Goal: Information Seeking & Learning: Learn about a topic

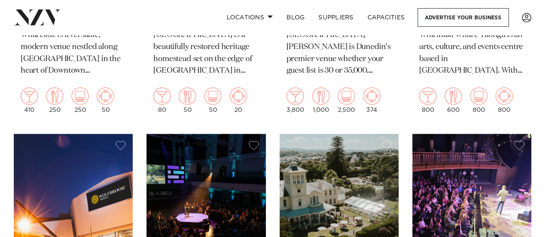
scroll to position [555, 0]
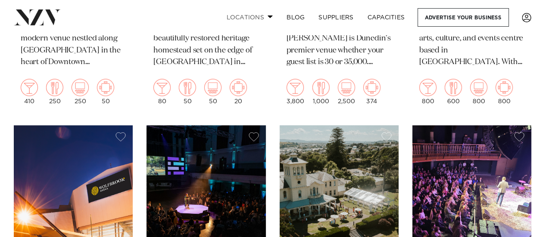
click at [262, 16] on link "Locations" at bounding box center [249, 17] width 60 height 19
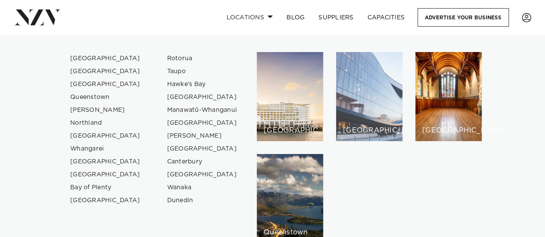
click at [346, 82] on div "[GEOGRAPHIC_DATA]" at bounding box center [369, 96] width 66 height 89
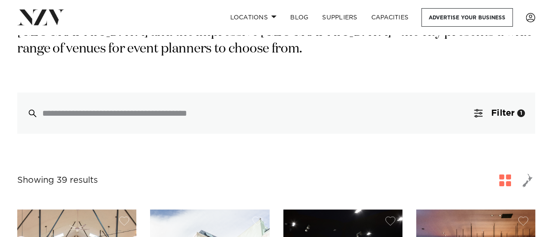
scroll to position [176, 0]
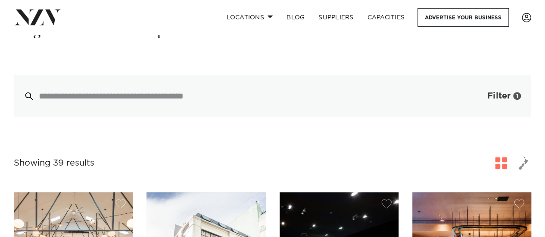
click at [496, 88] on button "Filter 1" at bounding box center [496, 95] width 72 height 41
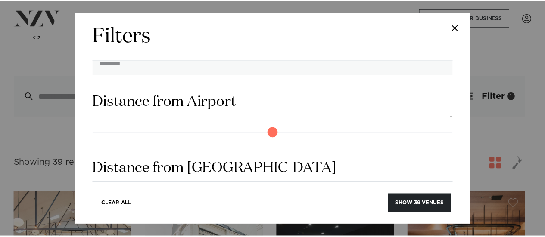
scroll to position [796, 0]
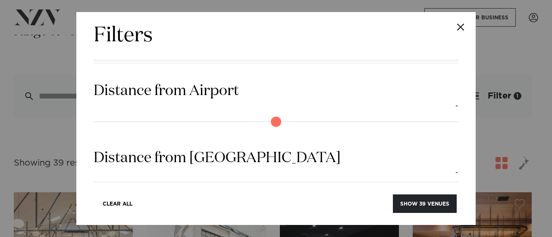
click at [464, 30] on button "Close" at bounding box center [460, 27] width 30 height 30
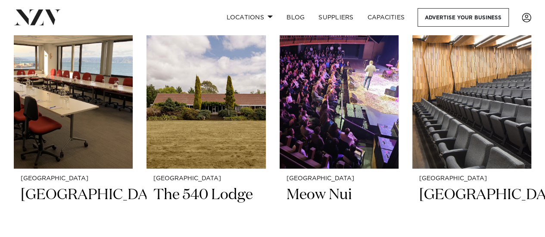
scroll to position [1779, 0]
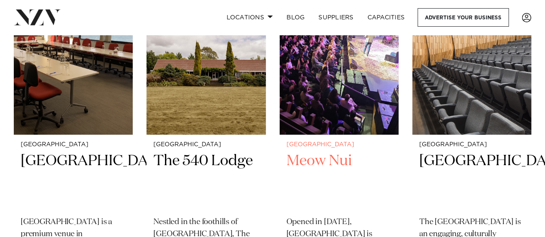
click at [333, 120] on img at bounding box center [339, 55] width 119 height 160
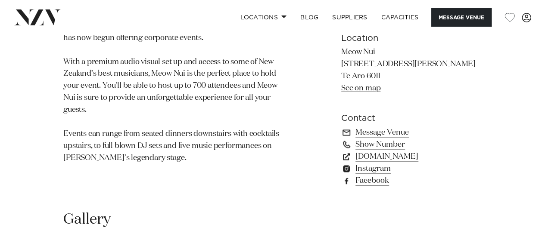
scroll to position [588, 0]
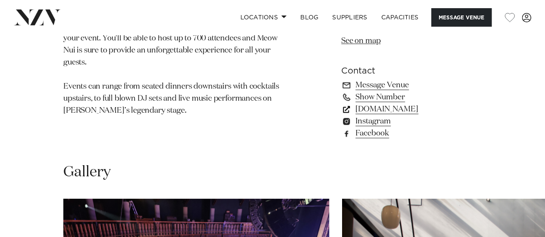
click at [401, 115] on link "www.meownui.com" at bounding box center [411, 109] width 140 height 12
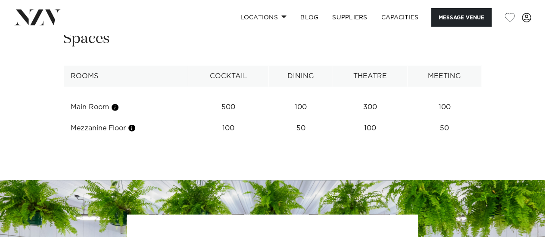
scroll to position [1027, 0]
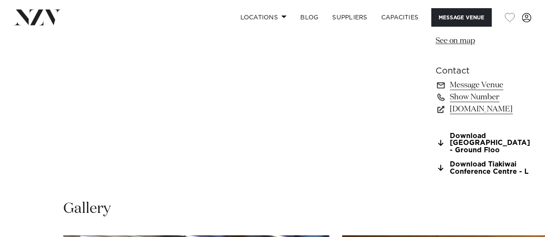
scroll to position [674, 0]
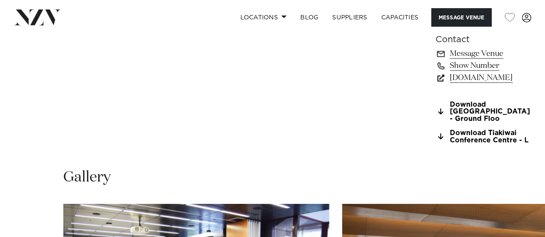
click at [436, 72] on link "tiakiwai.nz" at bounding box center [483, 78] width 94 height 12
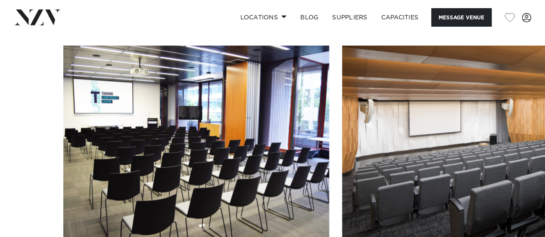
scroll to position [812, 0]
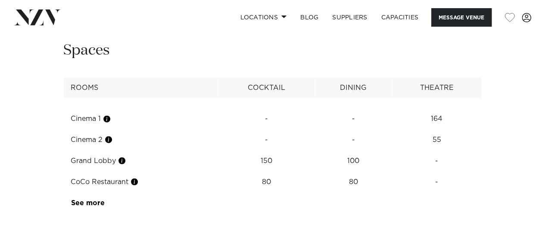
scroll to position [1003, 0]
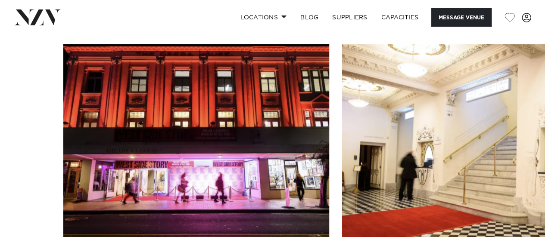
scroll to position [804, 0]
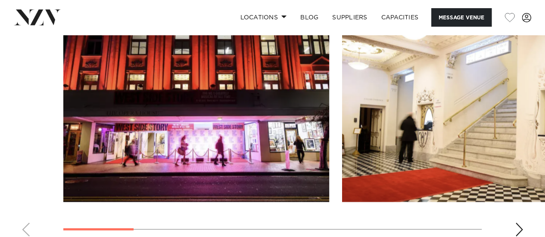
click at [516, 228] on div "Next slide" at bounding box center [519, 230] width 9 height 14
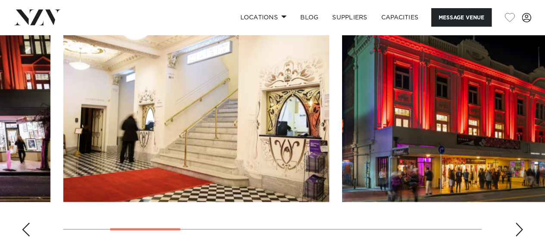
click at [516, 228] on div "Next slide" at bounding box center [519, 230] width 9 height 14
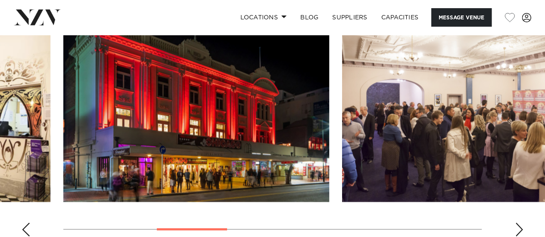
click at [516, 228] on div "Next slide" at bounding box center [519, 230] width 9 height 14
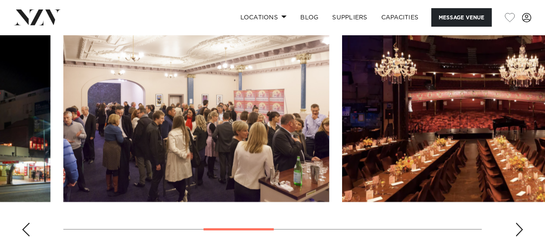
click at [516, 228] on div "Next slide" at bounding box center [519, 230] width 9 height 14
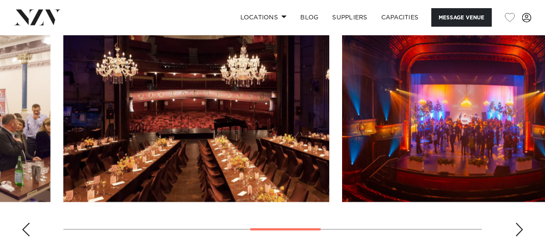
click at [516, 228] on div "Next slide" at bounding box center [519, 230] width 9 height 14
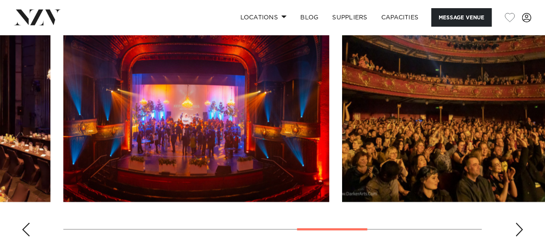
click at [516, 228] on div "Next slide" at bounding box center [519, 230] width 9 height 14
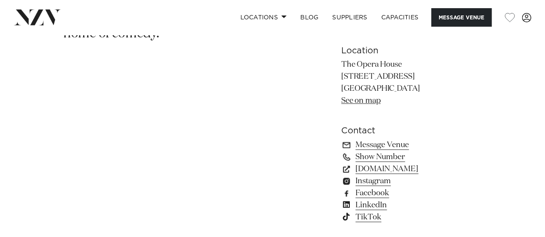
scroll to position [525, 0]
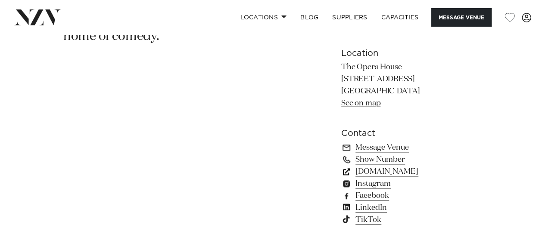
click at [403, 169] on link "www.wellingtonnz.com" at bounding box center [411, 172] width 140 height 12
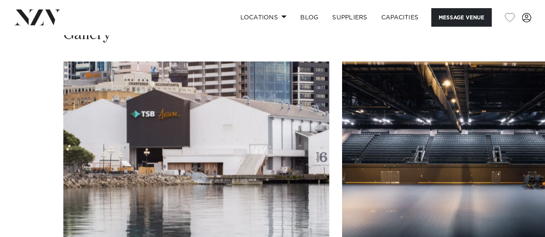
scroll to position [815, 0]
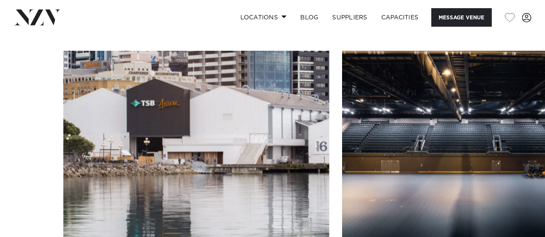
click at [0, 0] on slot at bounding box center [0, 0] width 0 height 0
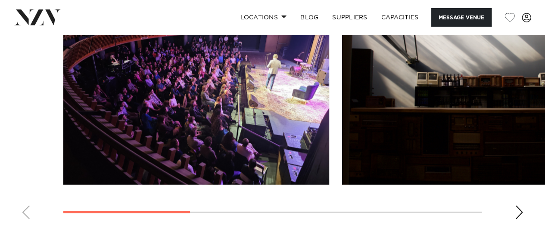
scroll to position [804, 0]
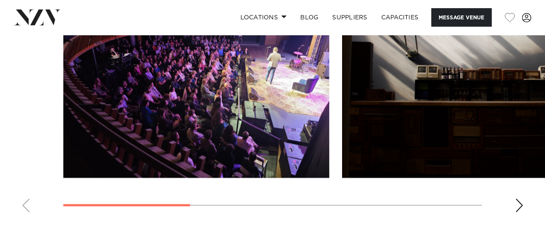
drag, startPoint x: 551, startPoint y: 19, endPoint x: 551, endPoint y: 122, distance: 102.6
click at [545, 122] on html "Locations [GEOGRAPHIC_DATA] [GEOGRAPHIC_DATA] [GEOGRAPHIC_DATA] [GEOGRAPHIC_DAT…" at bounding box center [272, 50] width 545 height 1708
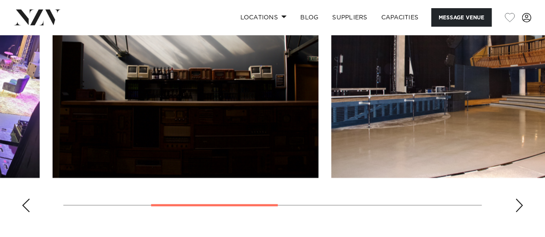
click at [187, 155] on img "2 / 5" at bounding box center [186, 80] width 266 height 195
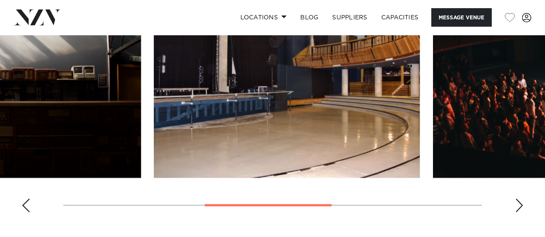
click at [243, 163] on img "3 / 5" at bounding box center [287, 80] width 266 height 195
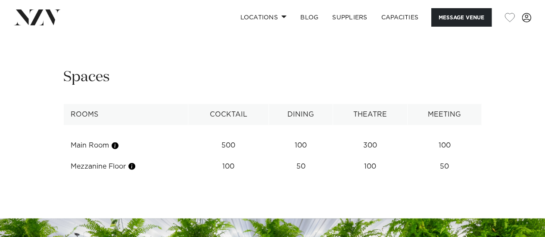
scroll to position [1042, 0]
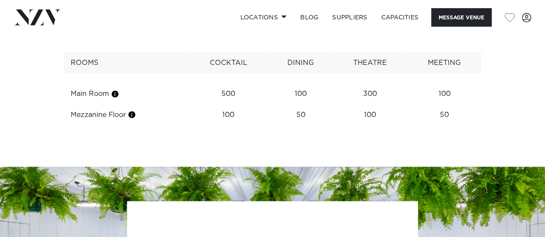
drag, startPoint x: 232, startPoint y: 116, endPoint x: 215, endPoint y: 123, distance: 18.2
click at [215, 105] on td "500" at bounding box center [228, 94] width 81 height 21
click at [234, 105] on td "500" at bounding box center [228, 94] width 81 height 21
click at [501, 119] on div "**********" at bounding box center [272, 71] width 531 height 110
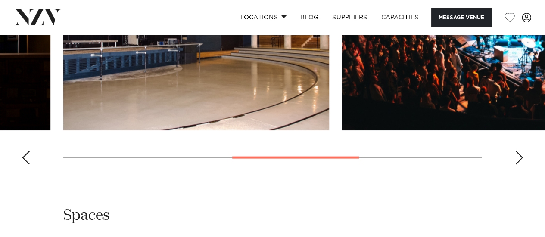
scroll to position [640, 0]
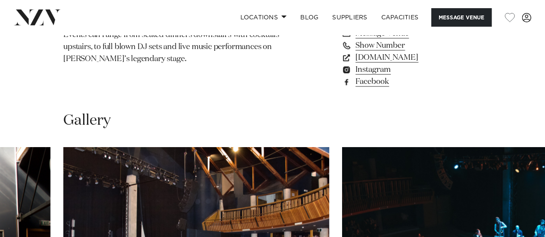
click at [51, 19] on img at bounding box center [37, 17] width 47 height 16
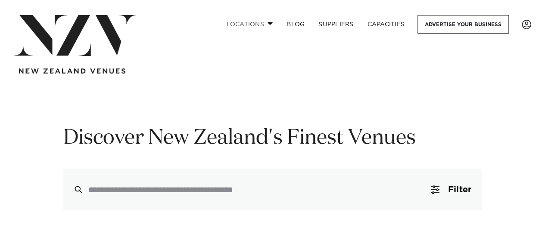
click at [253, 25] on link "Locations" at bounding box center [249, 24] width 60 height 19
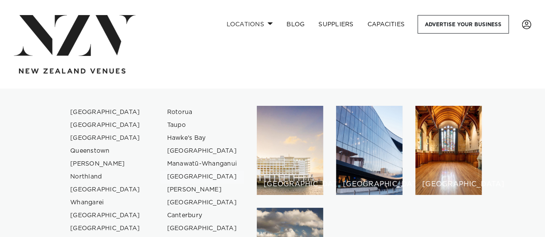
click at [196, 175] on link "[GEOGRAPHIC_DATA]" at bounding box center [202, 177] width 84 height 13
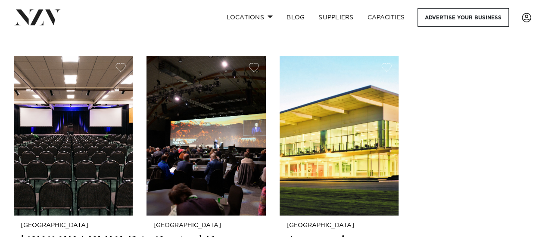
scroll to position [154, 0]
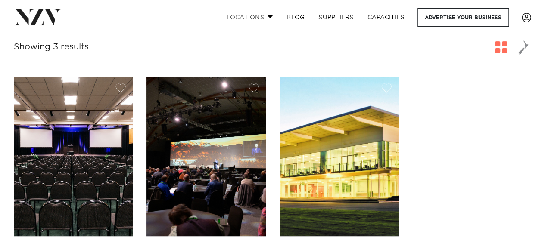
click at [266, 20] on link "Locations" at bounding box center [249, 17] width 60 height 19
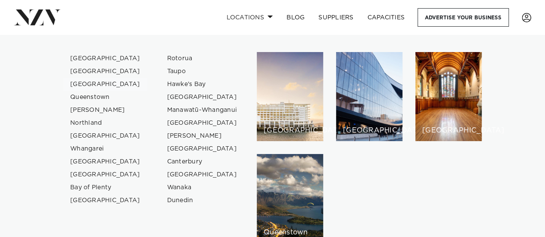
click at [91, 81] on link "[GEOGRAPHIC_DATA]" at bounding box center [105, 84] width 84 height 13
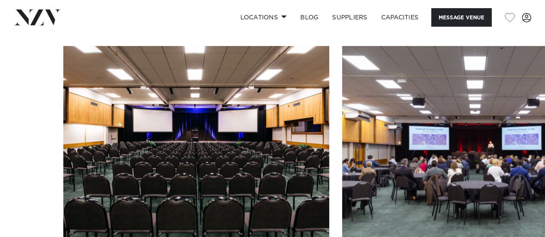
scroll to position [875, 0]
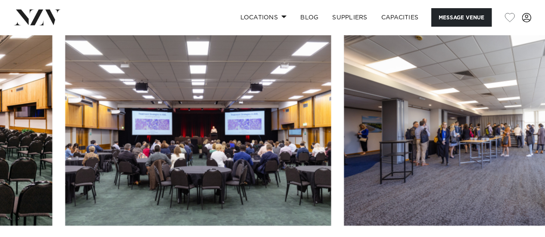
click at [157, 131] on img "2 / 22" at bounding box center [198, 128] width 266 height 195
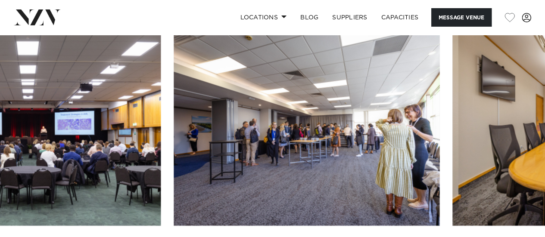
click at [0, 0] on slot at bounding box center [0, 0] width 0 height 0
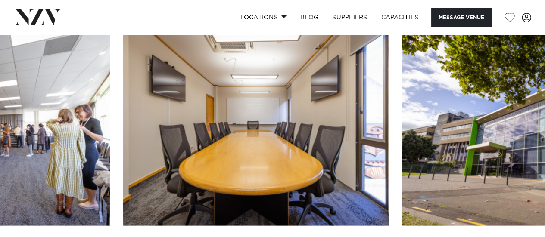
click at [123, 146] on img "4 / 22" at bounding box center [256, 128] width 266 height 195
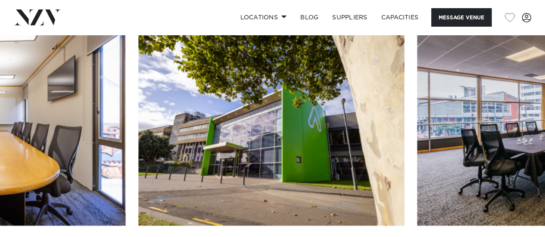
click at [138, 137] on img "5 / 22" at bounding box center [271, 128] width 266 height 195
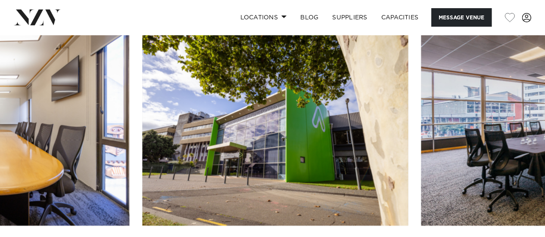
click at [382, 94] on img "5 / 22" at bounding box center [275, 128] width 266 height 195
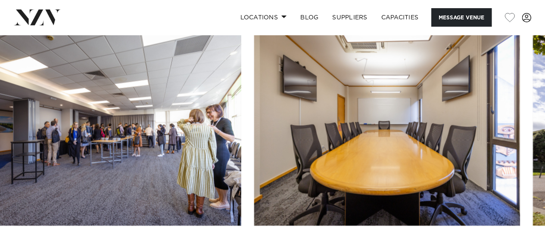
click at [514, 122] on img "4 / 22" at bounding box center [387, 128] width 266 height 195
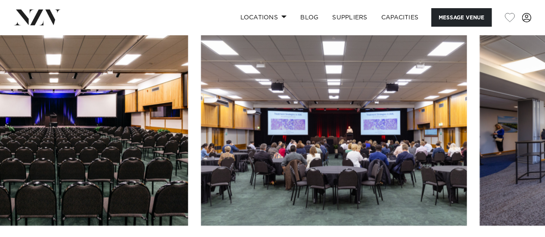
click at [467, 159] on img "2 / 22" at bounding box center [334, 128] width 266 height 195
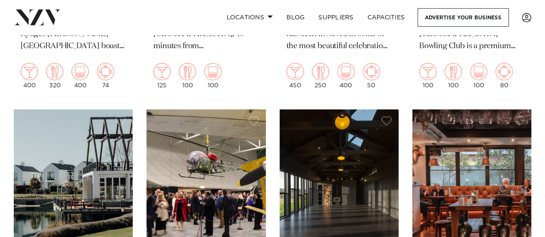
scroll to position [203, 0]
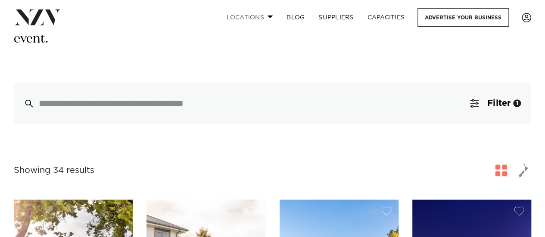
click at [265, 18] on link "Locations" at bounding box center [249, 17] width 60 height 19
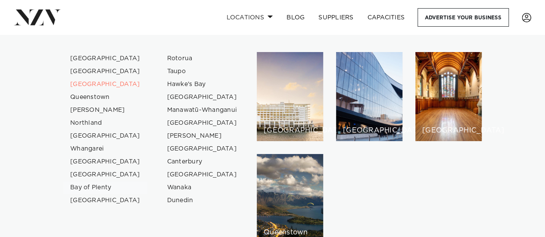
click at [98, 187] on link "Bay of Plenty" at bounding box center [105, 187] width 84 height 13
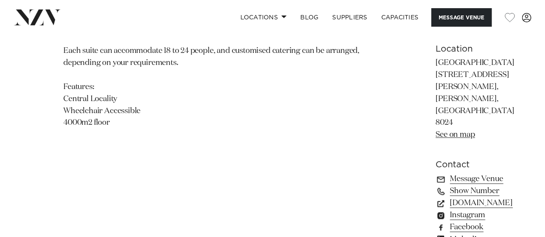
scroll to position [687, 0]
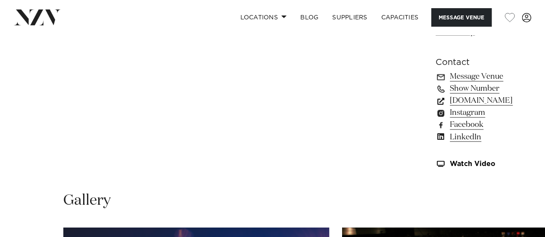
click at [438, 95] on link "www.venuesotautahi.co.nz" at bounding box center [483, 101] width 95 height 12
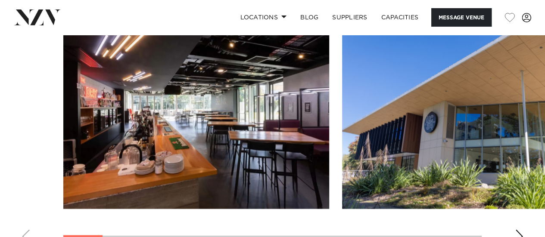
scroll to position [787, 0]
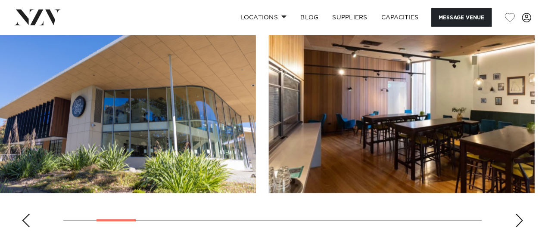
click at [117, 86] on img "2 / 16" at bounding box center [123, 95] width 266 height 195
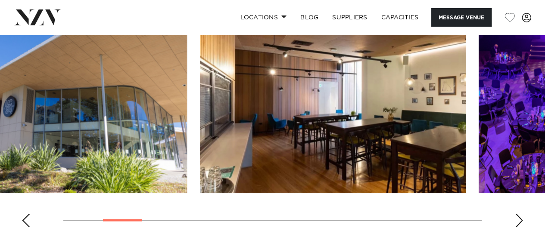
click at [200, 136] on img "3 / 16" at bounding box center [333, 95] width 266 height 195
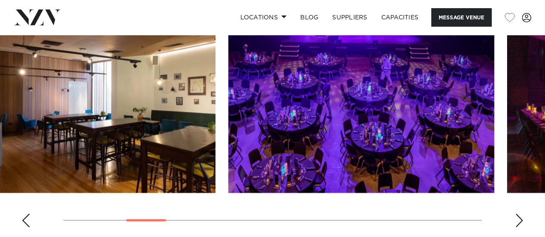
click at [162, 184] on img "3 / 16" at bounding box center [83, 95] width 266 height 195
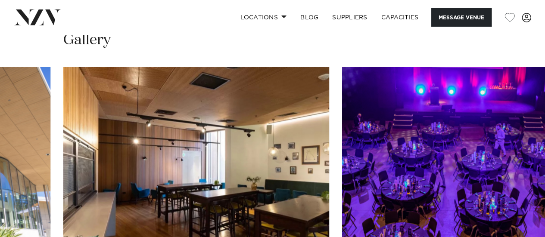
scroll to position [727, 0]
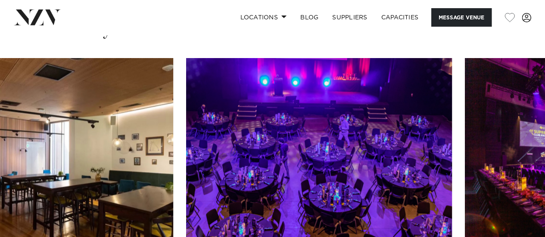
click at [186, 79] on img "4 / 16" at bounding box center [319, 155] width 266 height 195
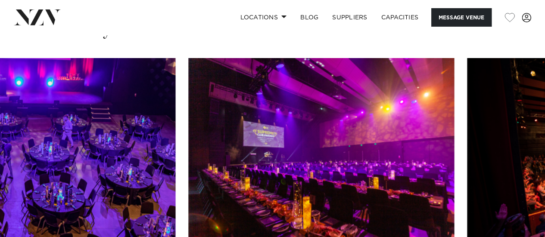
click at [188, 127] on img "5 / 16" at bounding box center [321, 155] width 266 height 195
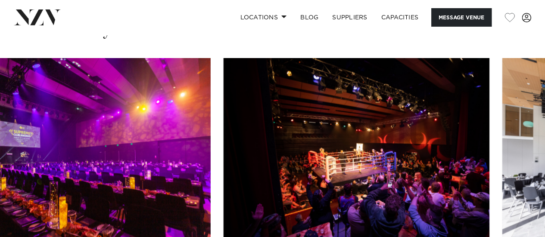
click at [99, 137] on swiper-container at bounding box center [272, 176] width 545 height 237
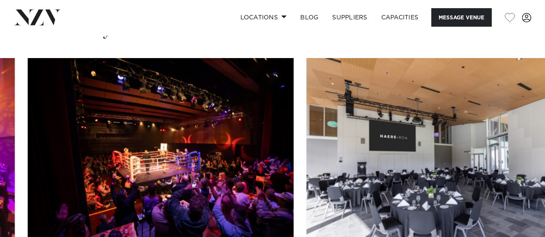
click at [358, 144] on img "7 / 16" at bounding box center [439, 155] width 266 height 195
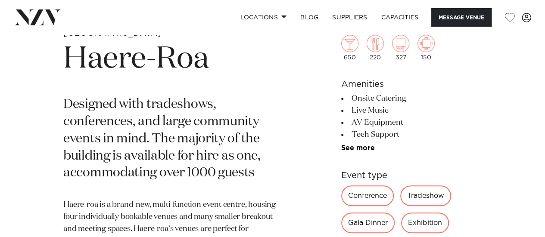
scroll to position [277, 0]
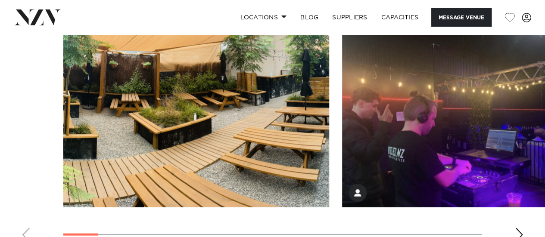
scroll to position [803, 0]
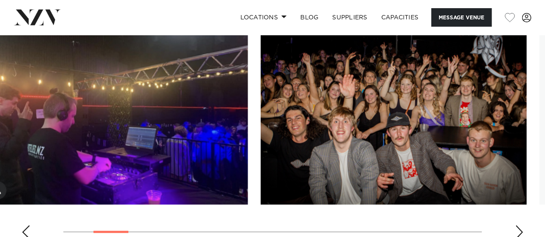
click at [106, 129] on img "2 / 18" at bounding box center [115, 106] width 266 height 195
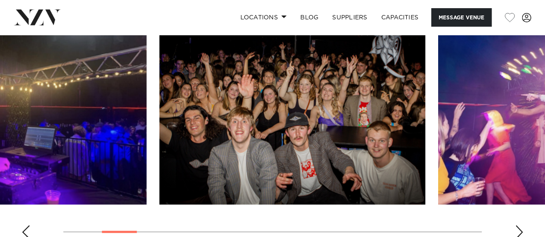
click at [228, 130] on img "3 / 18" at bounding box center [292, 106] width 266 height 195
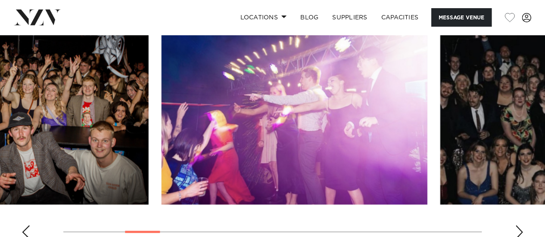
click at [162, 123] on img "4 / 18" at bounding box center [295, 106] width 266 height 195
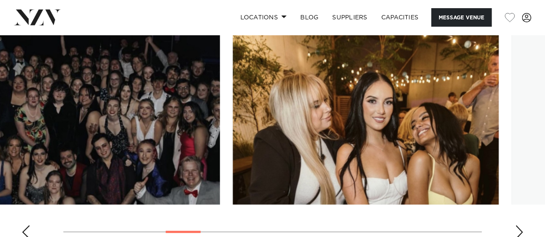
click at [117, 144] on img "5 / 18" at bounding box center [87, 106] width 266 height 195
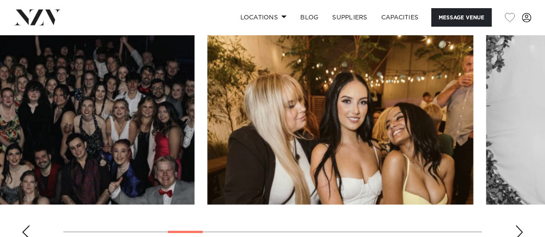
click at [207, 148] on img "6 / 18" at bounding box center [340, 106] width 266 height 195
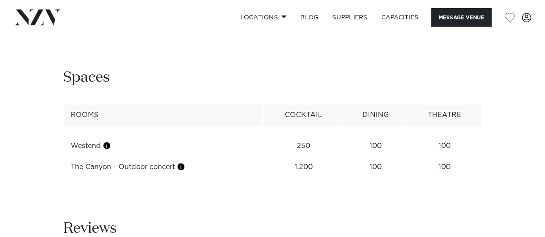
scroll to position [1060, 0]
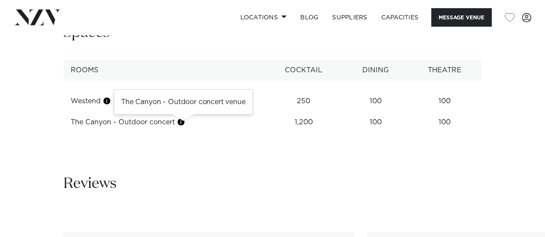
click at [181, 123] on button "button" at bounding box center [181, 122] width 9 height 9
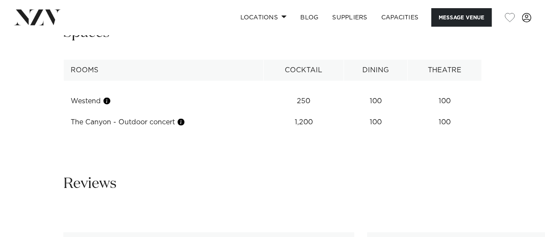
click at [166, 131] on td "The Canyon - Outdoor concert" at bounding box center [164, 122] width 200 height 21
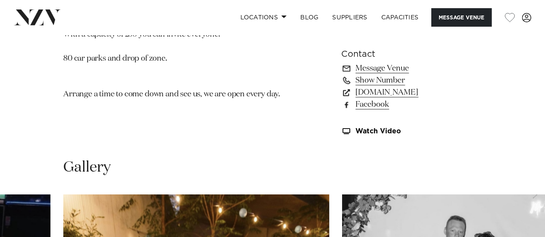
scroll to position [590, 0]
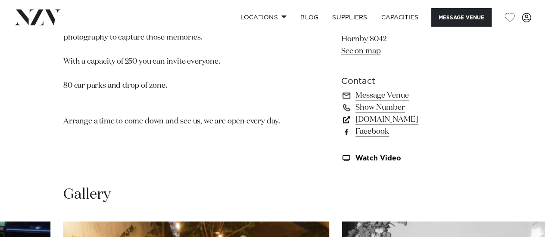
click at [403, 117] on link "www.westend.nz" at bounding box center [411, 120] width 140 height 12
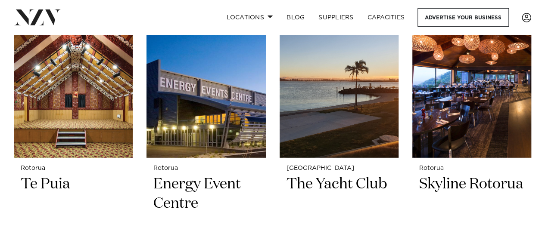
scroll to position [1195, 0]
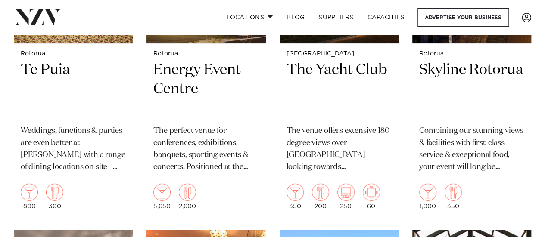
drag, startPoint x: 551, startPoint y: 18, endPoint x: 551, endPoint y: 117, distance: 98.7
click at [545, 117] on html "Locations Auckland Wellington Christchurch Queenstown Hamilton Northland Bay of…" at bounding box center [272, 158] width 545 height 2706
